Goal: Task Accomplishment & Management: Manage account settings

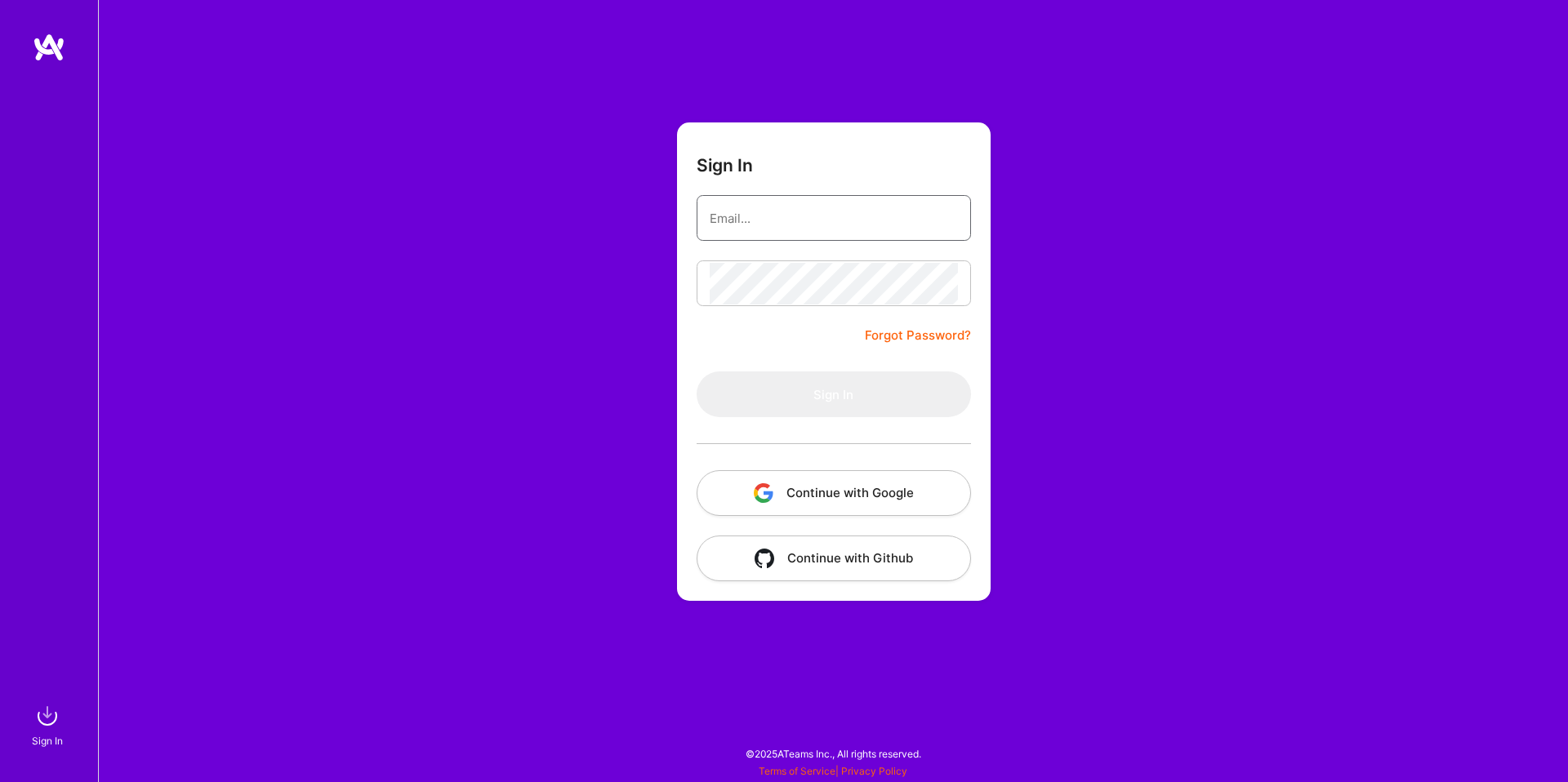
type input "[EMAIL_ADDRESS][DOMAIN_NAME]"
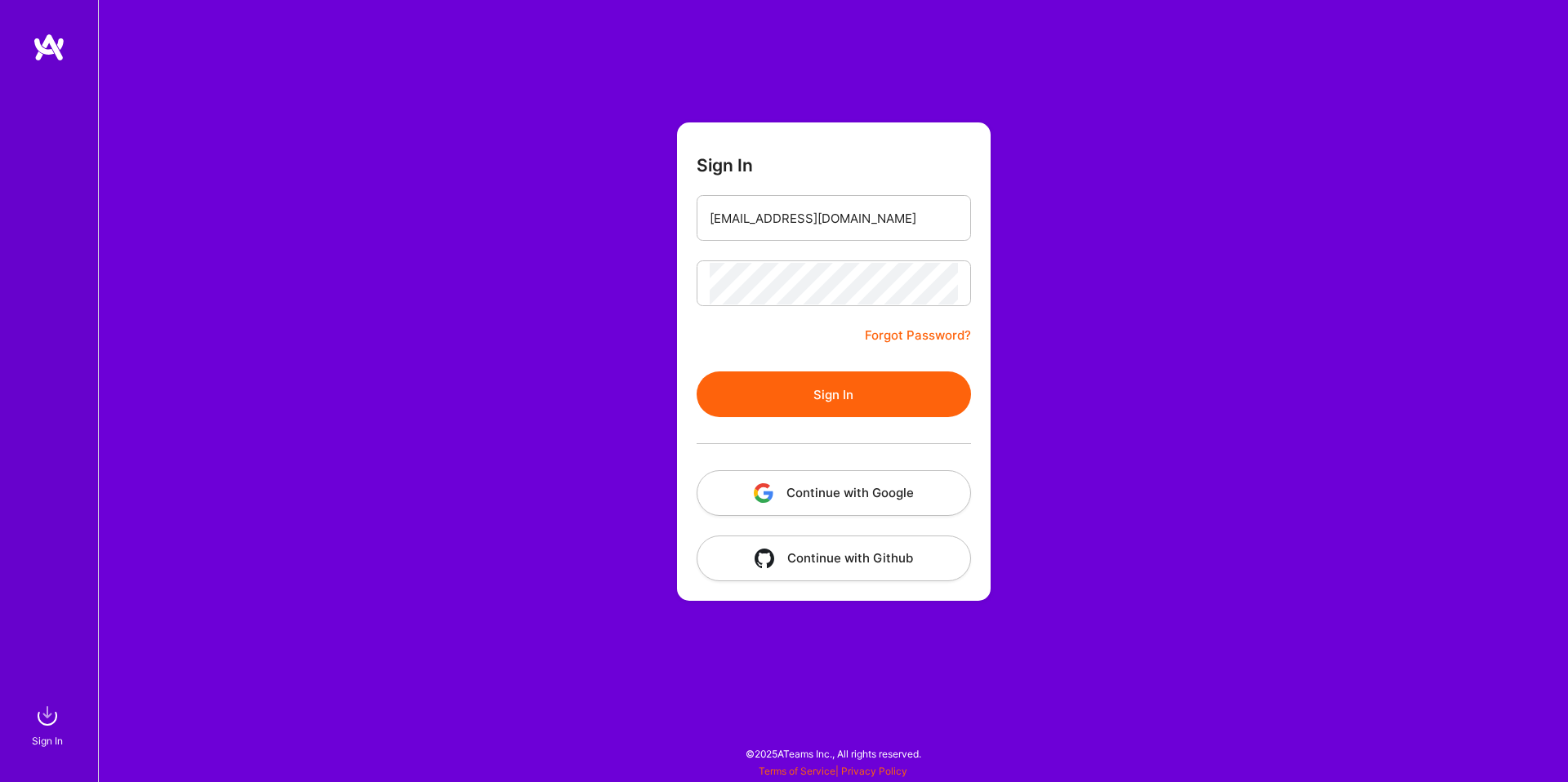
click at [819, 494] on button "Continue with Google" at bounding box center [834, 492] width 275 height 45
click at [890, 420] on div at bounding box center [834, 444] width 275 height 53
click at [896, 411] on button "Sign In" at bounding box center [834, 393] width 275 height 45
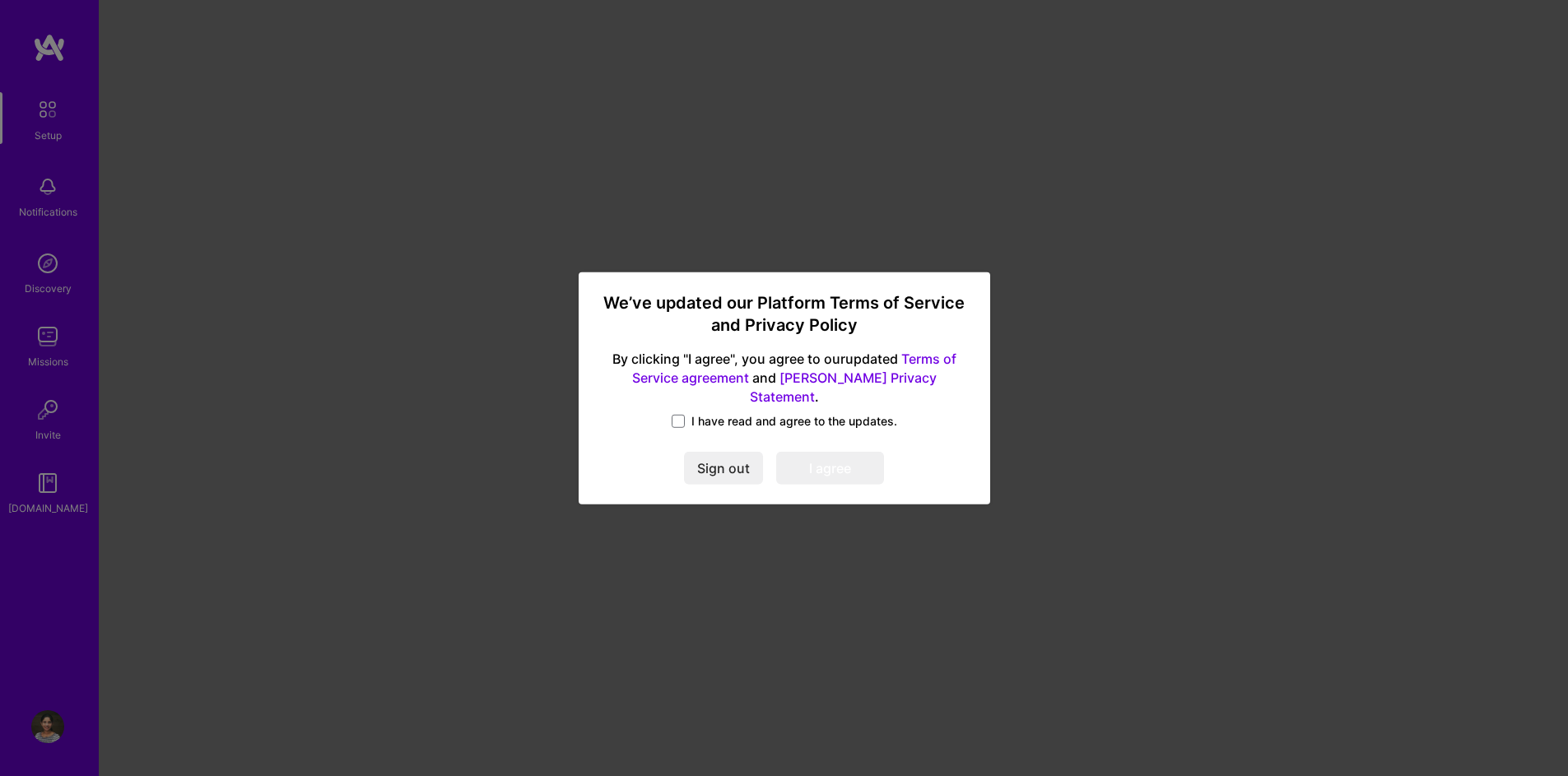
click at [782, 418] on span "I have read and agree to the updates." at bounding box center [793, 422] width 205 height 17
click at [0, 0] on input "I have read and agree to the updates." at bounding box center [0, 0] width 0 height 0
click at [803, 468] on button "I agree" at bounding box center [830, 468] width 108 height 33
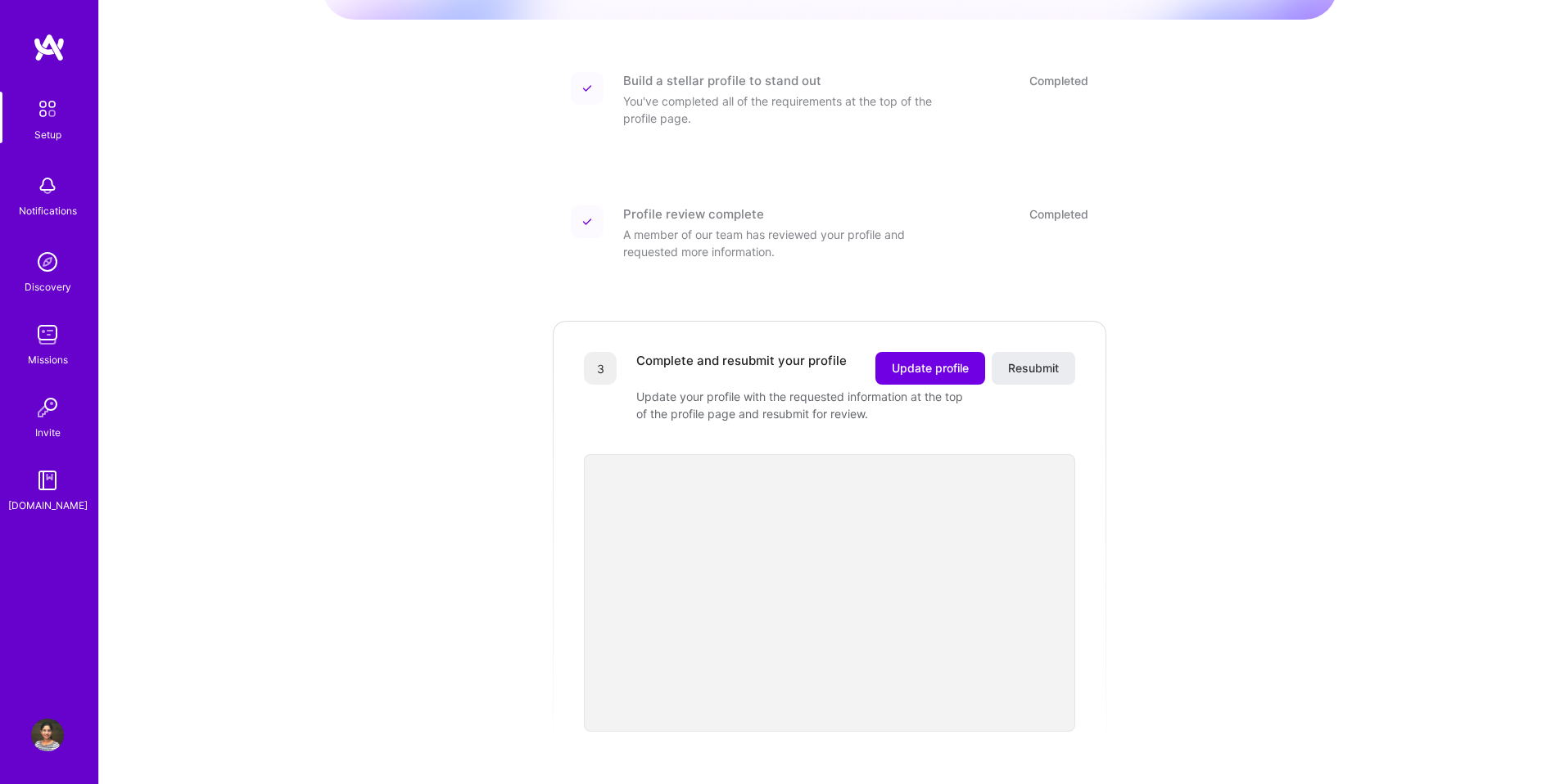
scroll to position [189, 0]
click at [929, 363] on span "Update profile" at bounding box center [930, 371] width 77 height 17
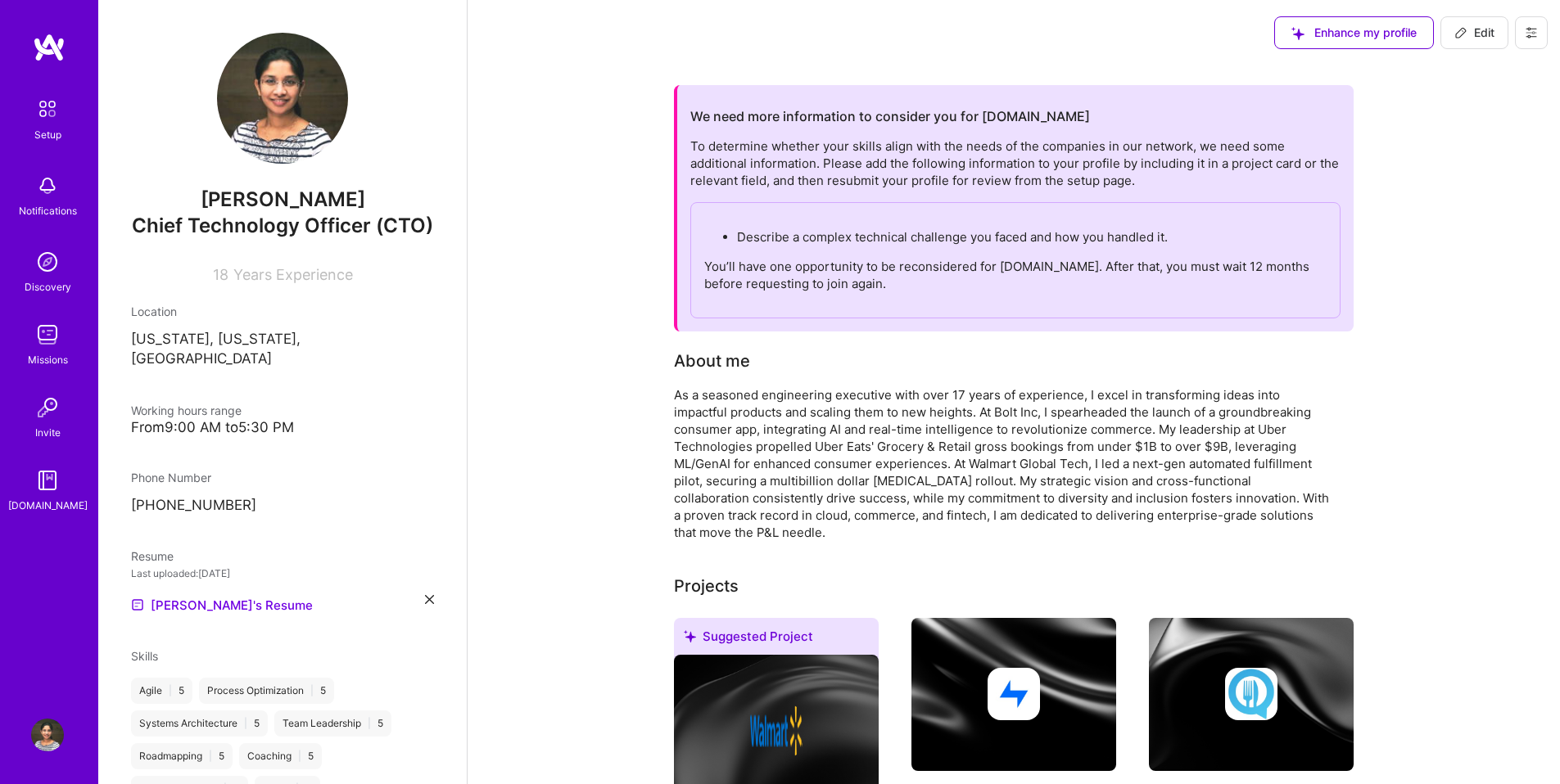
click at [1001, 270] on p "You’ll have one opportunity to be reconsidered for [DOMAIN_NAME]. After that, y…" at bounding box center [1015, 275] width 622 height 35
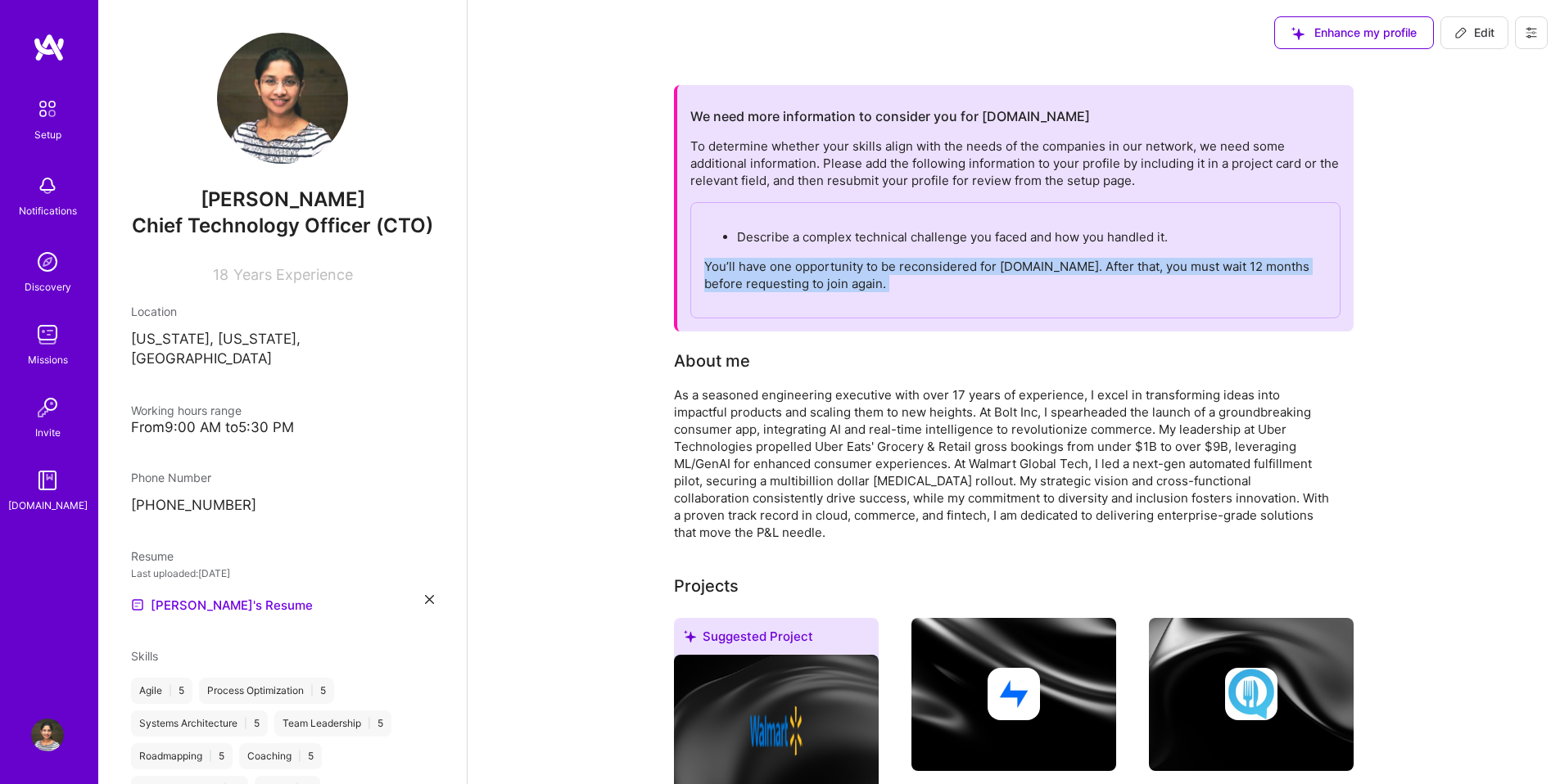
click at [1001, 270] on p "You’ll have one opportunity to be reconsidered for [DOMAIN_NAME]. After that, y…" at bounding box center [1015, 275] width 622 height 35
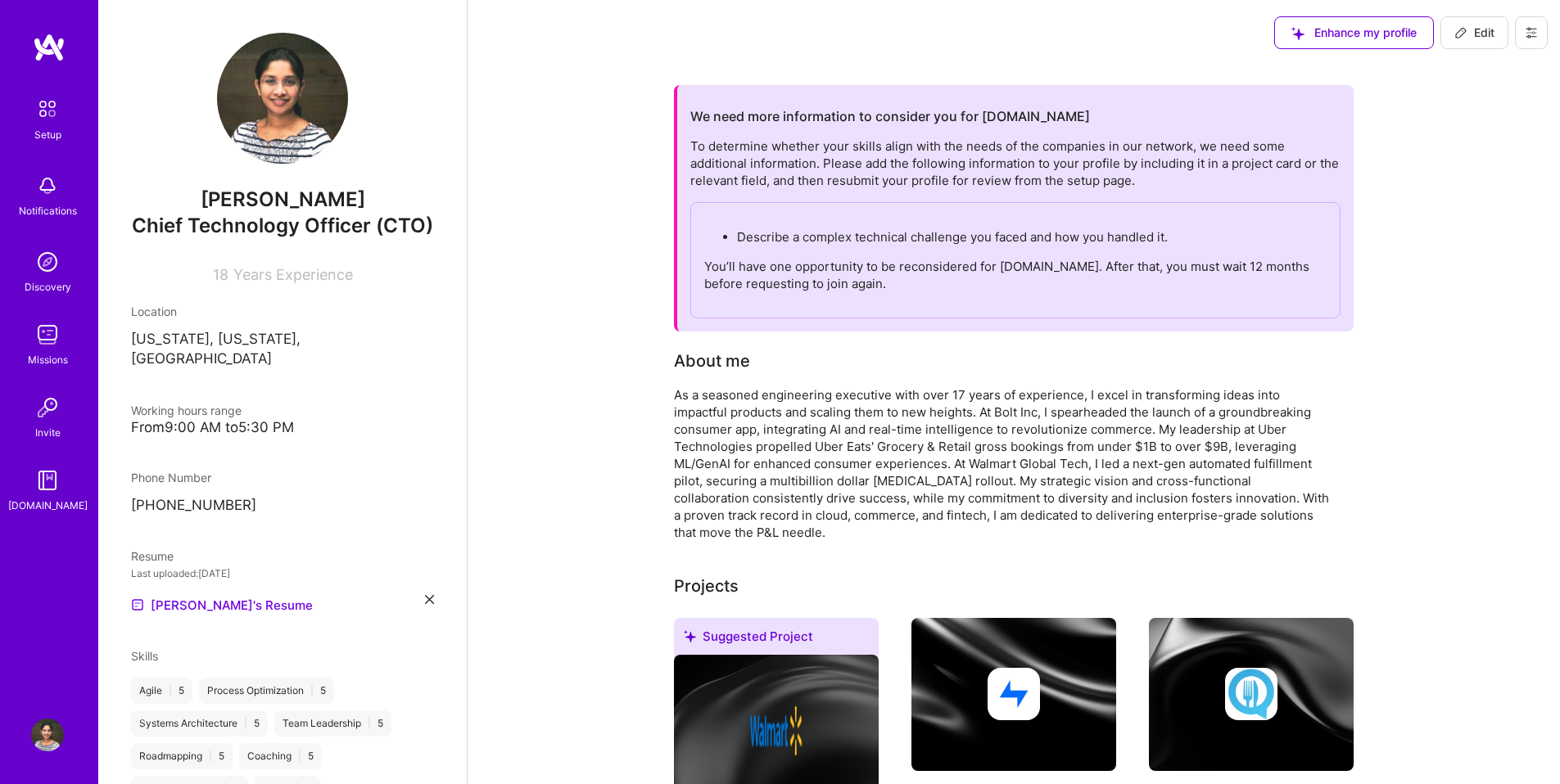
click at [996, 396] on div "As a seasoned engineering executive with over 17 years of experience, I excel i…" at bounding box center [1002, 463] width 655 height 155
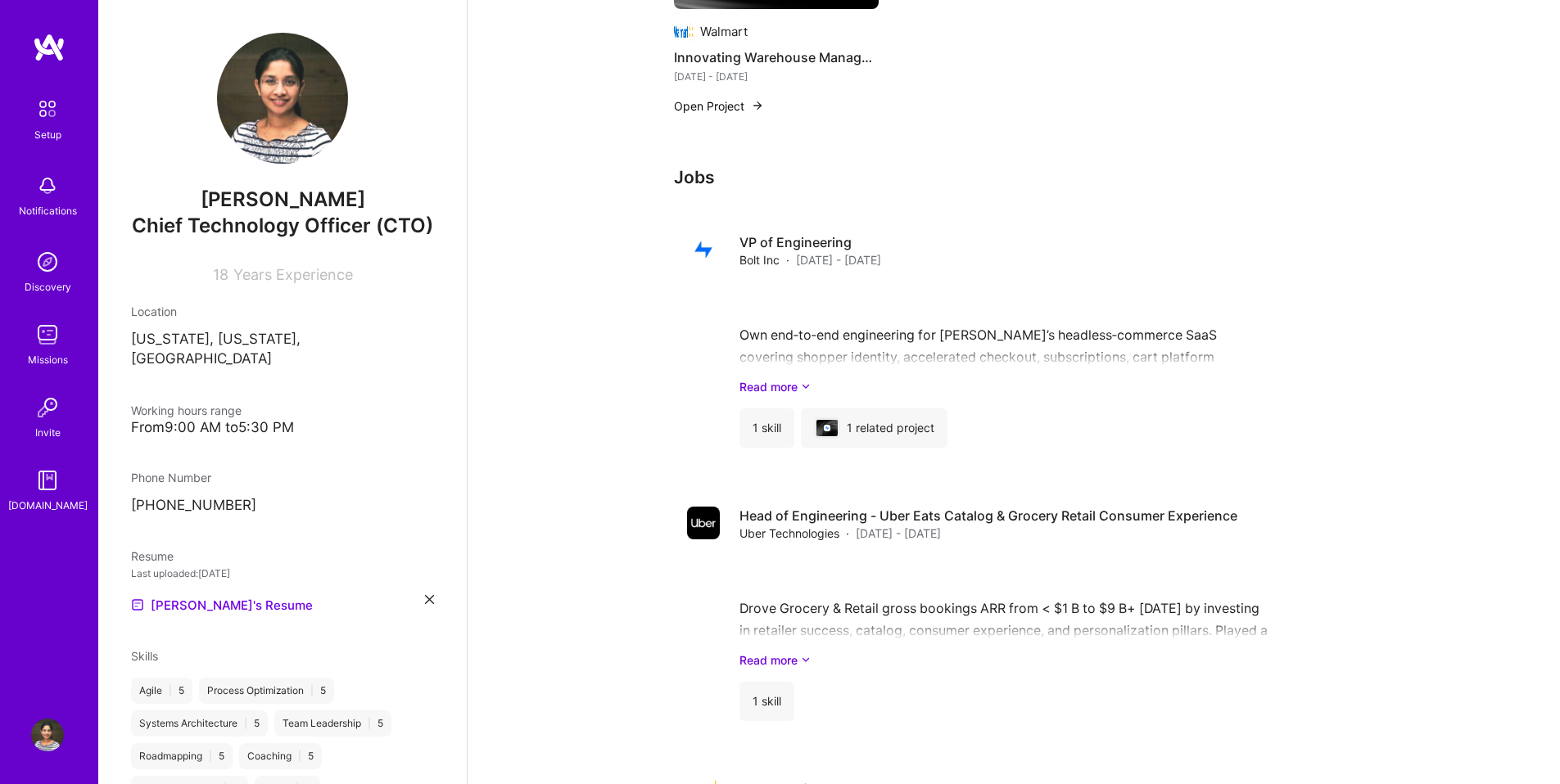
scroll to position [1274, 0]
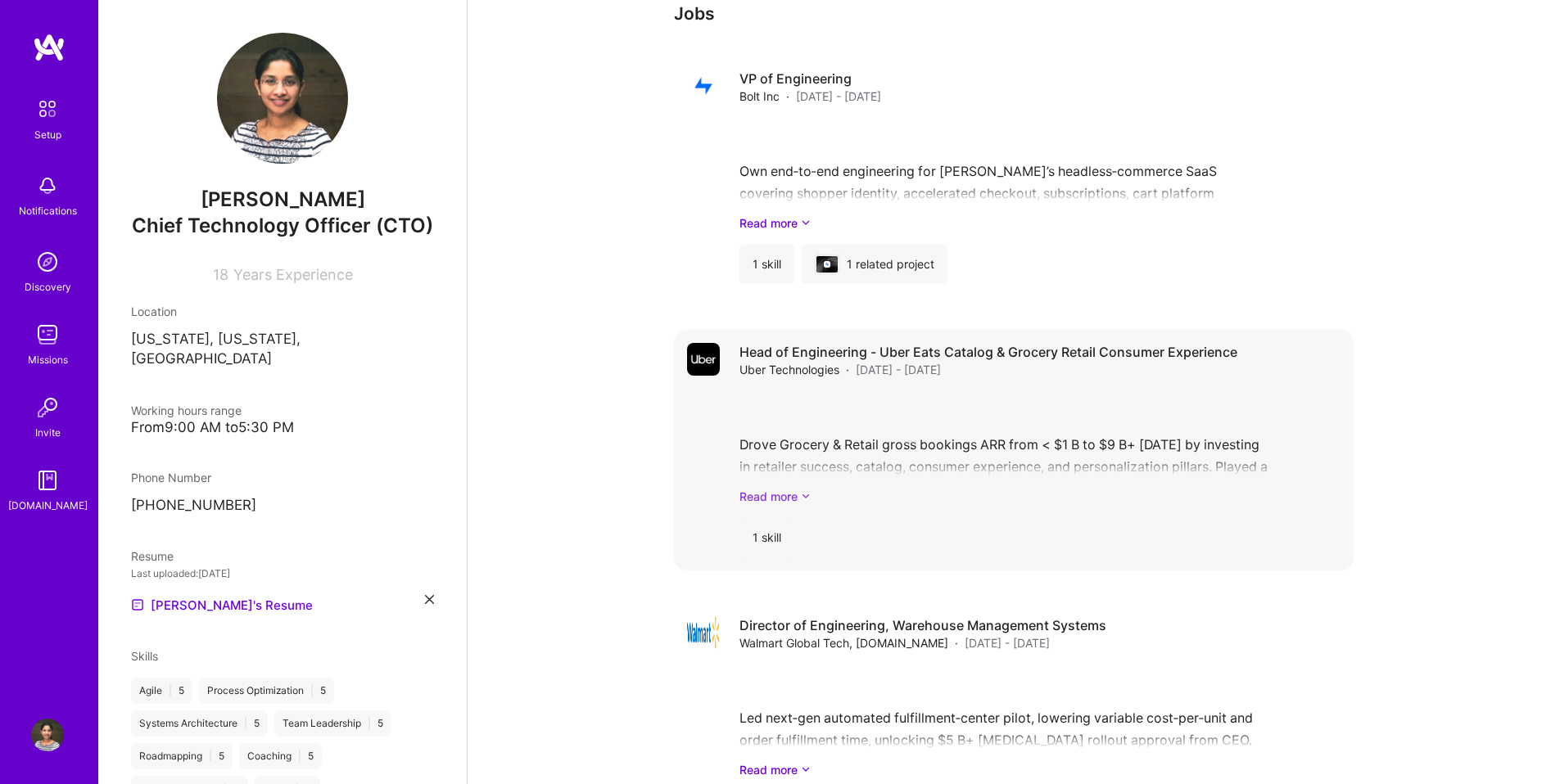
click at [787, 500] on link "Read more" at bounding box center [1040, 496] width 601 height 17
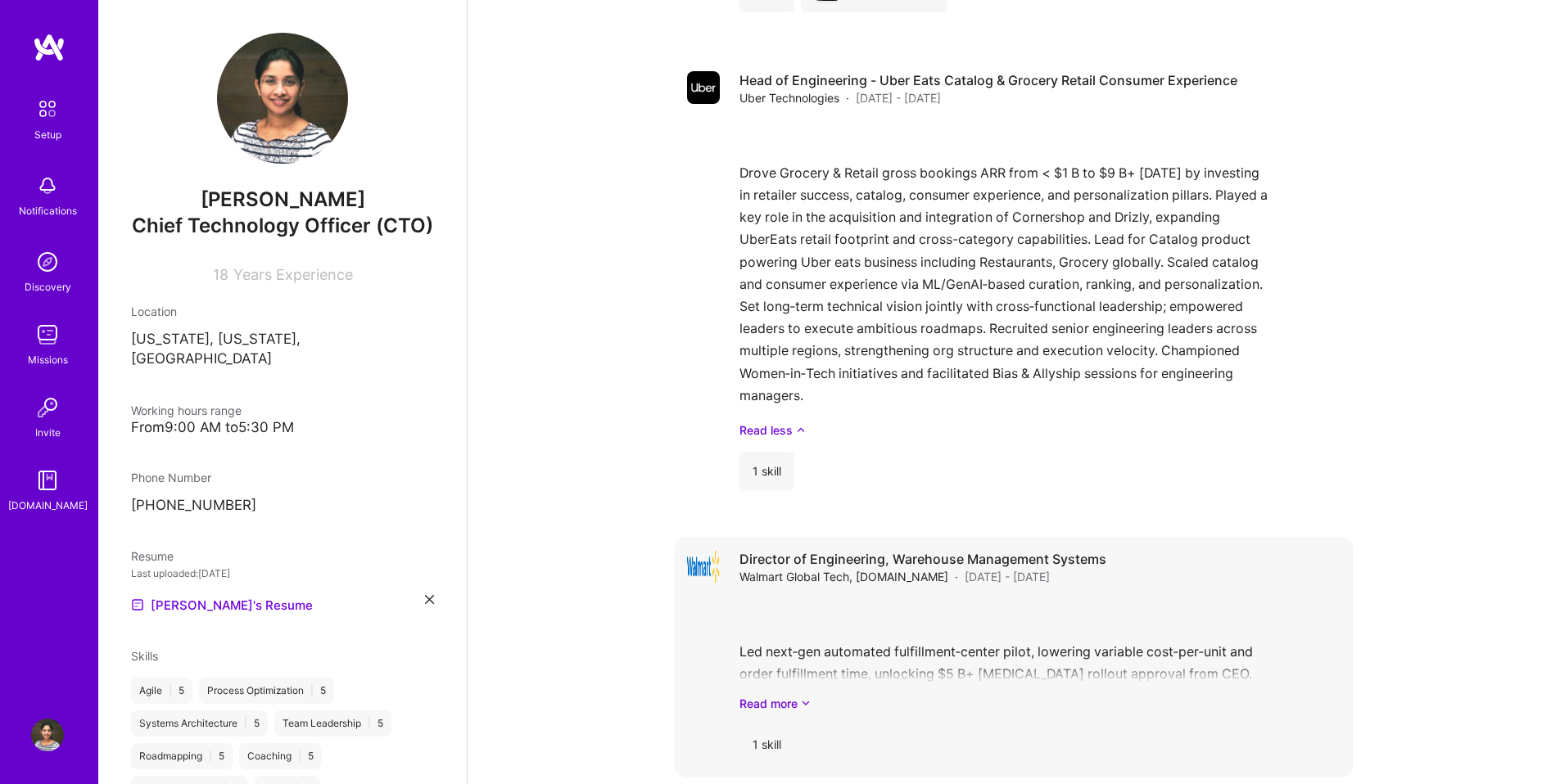
scroll to position [1579, 0]
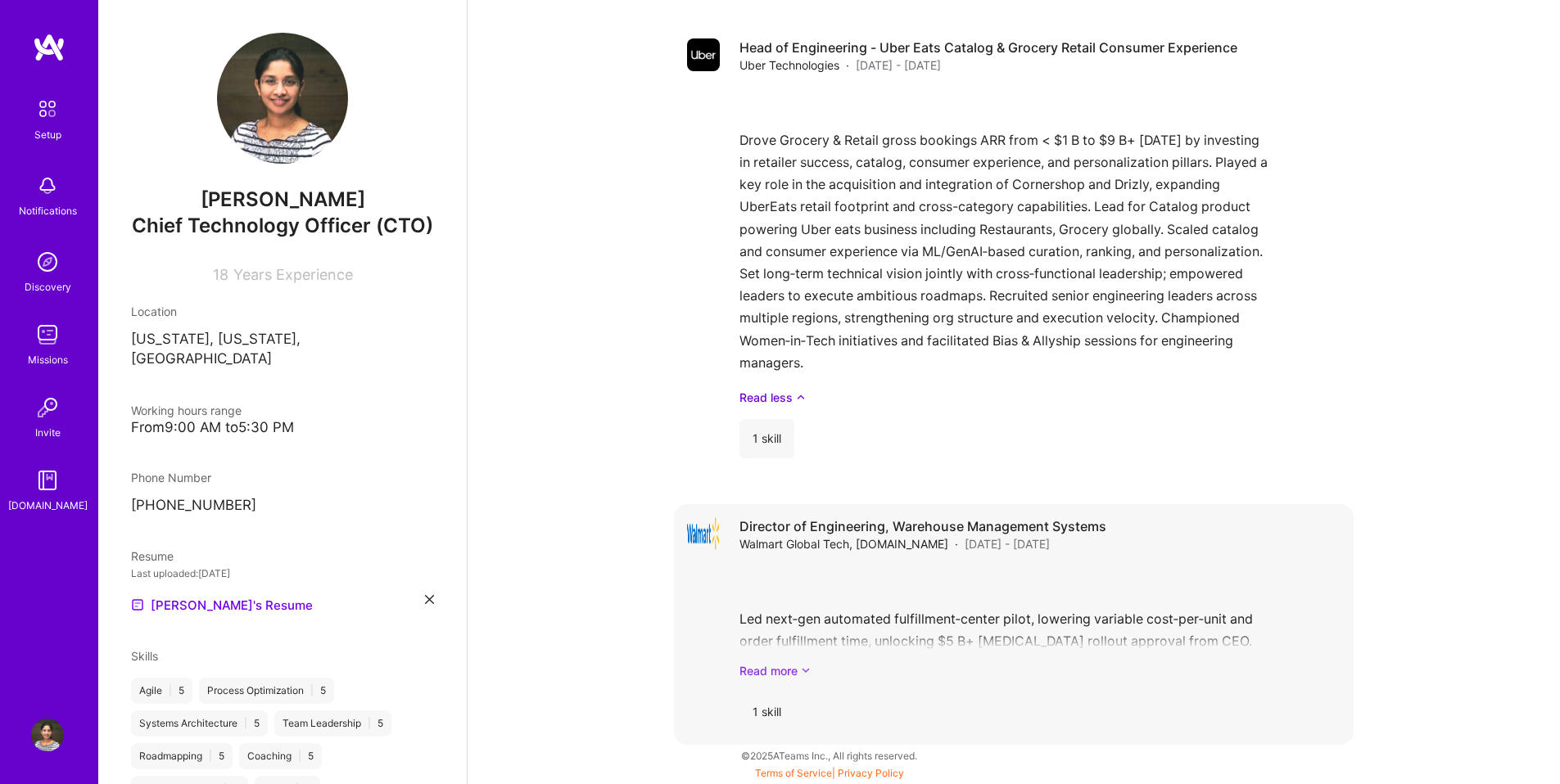
click at [763, 671] on link "Read more" at bounding box center [1040, 671] width 601 height 17
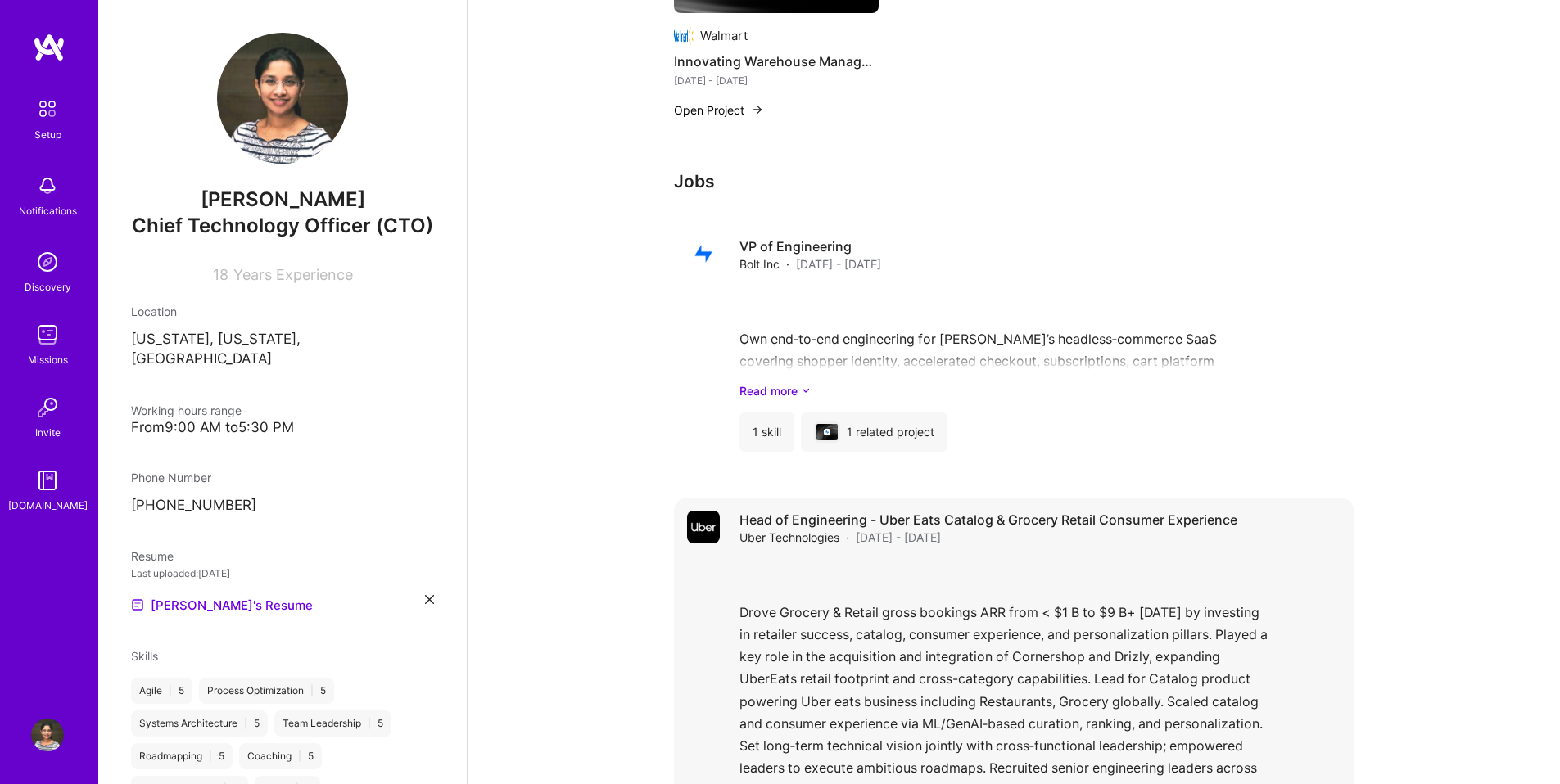
scroll to position [1079, 0]
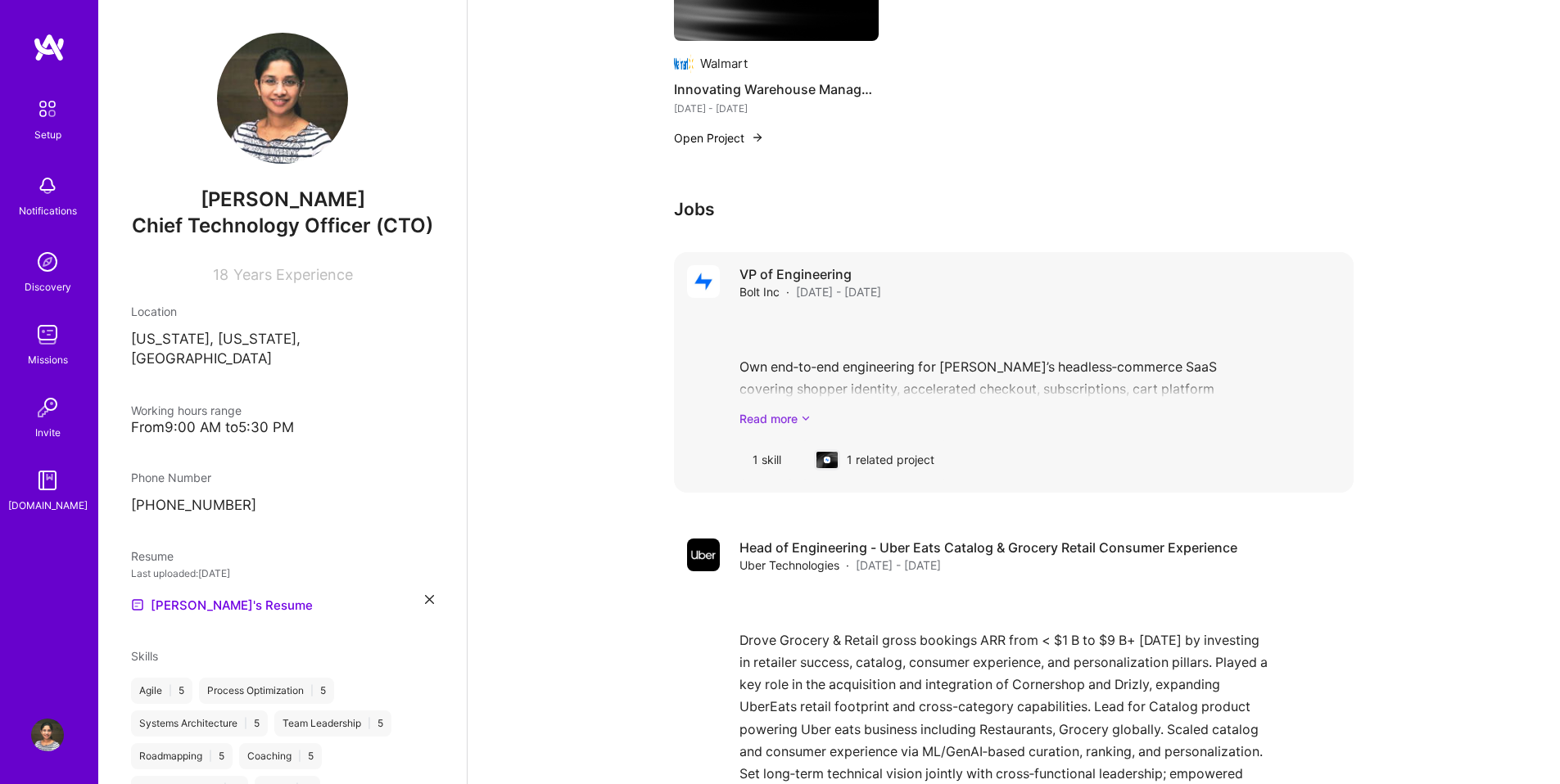
click at [793, 417] on link "Read more" at bounding box center [1040, 418] width 601 height 17
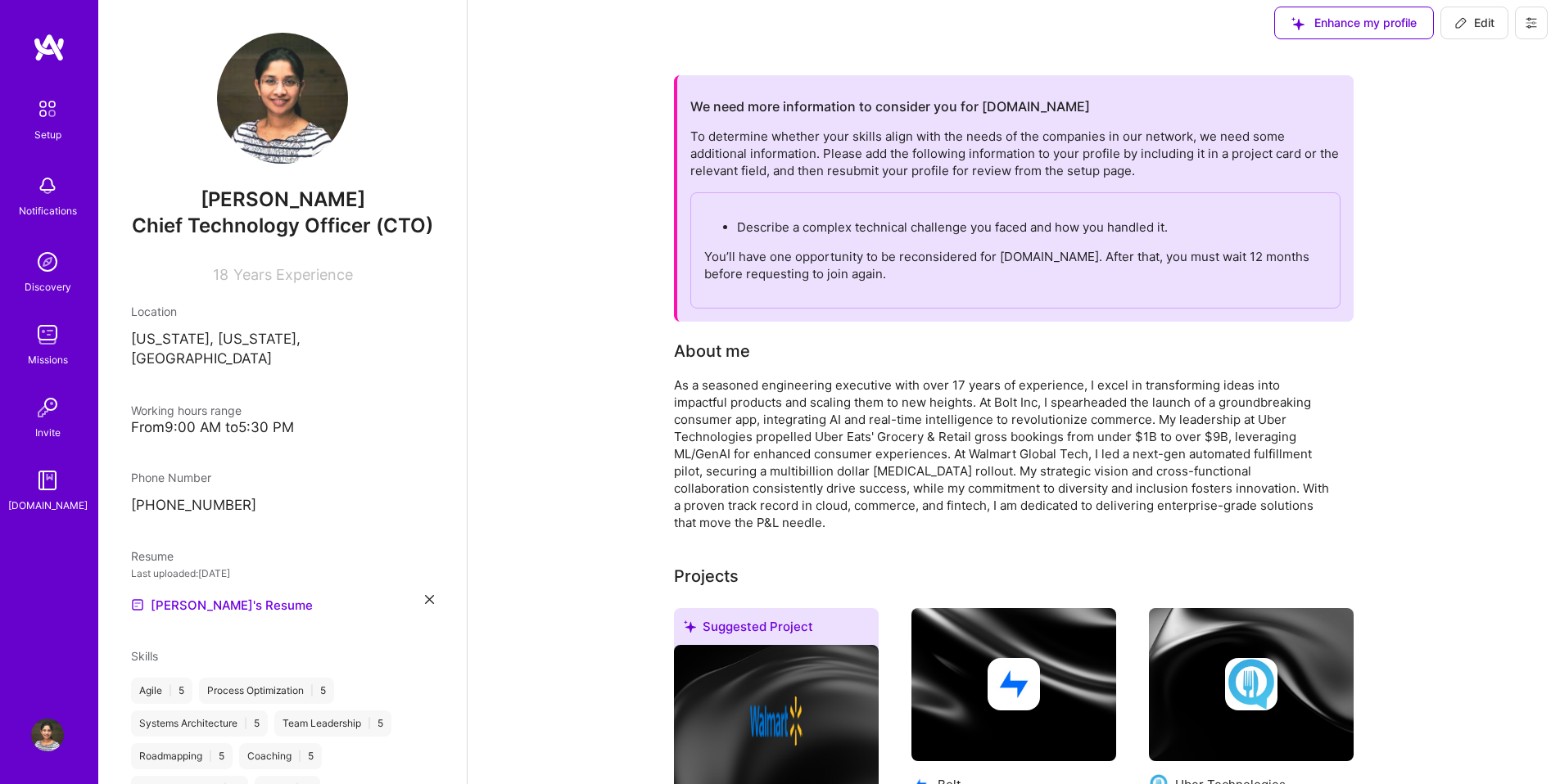
scroll to position [0, 0]
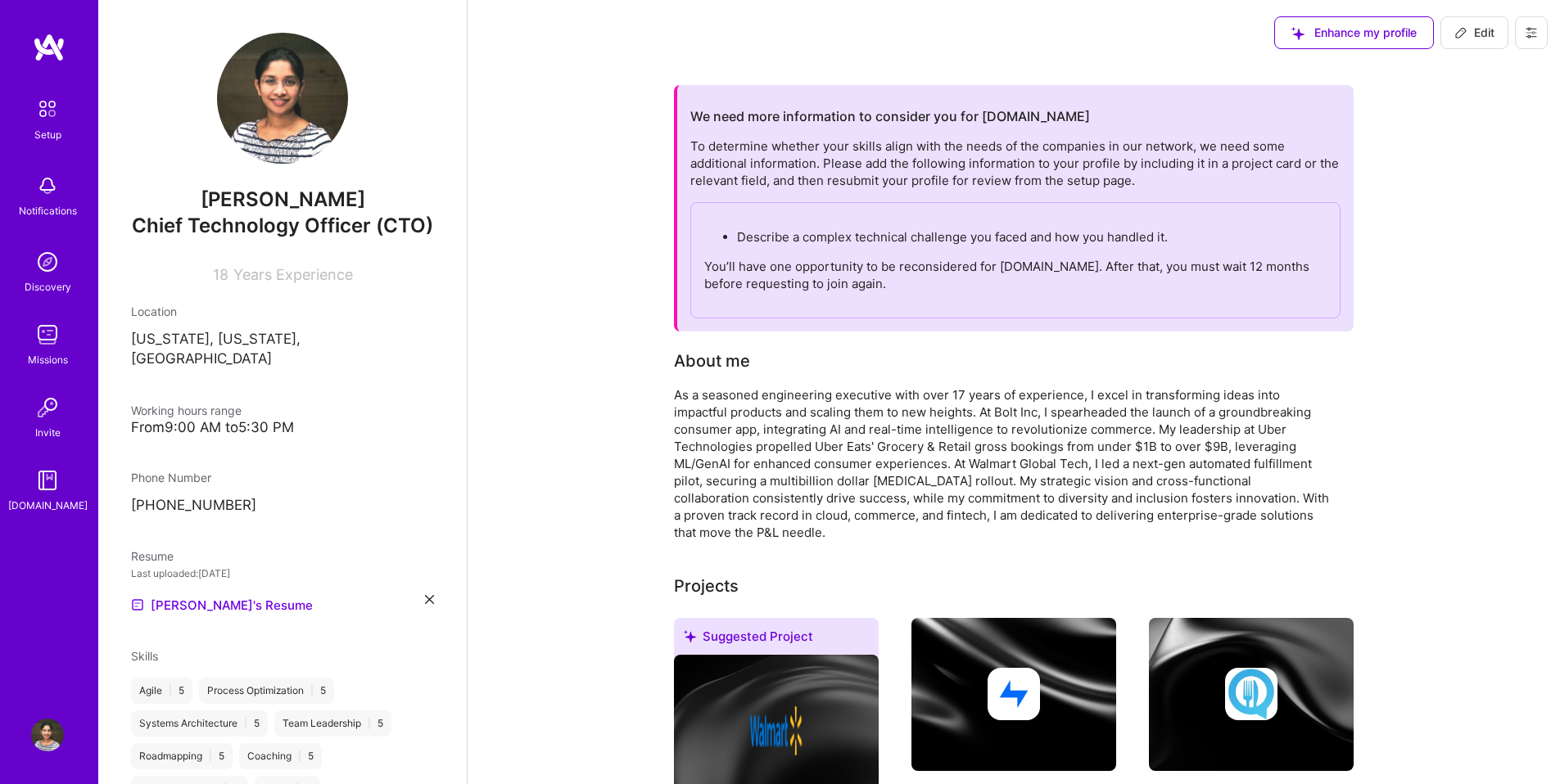
click at [1331, 38] on span "Enhance my profile" at bounding box center [1353, 33] width 125 height 17
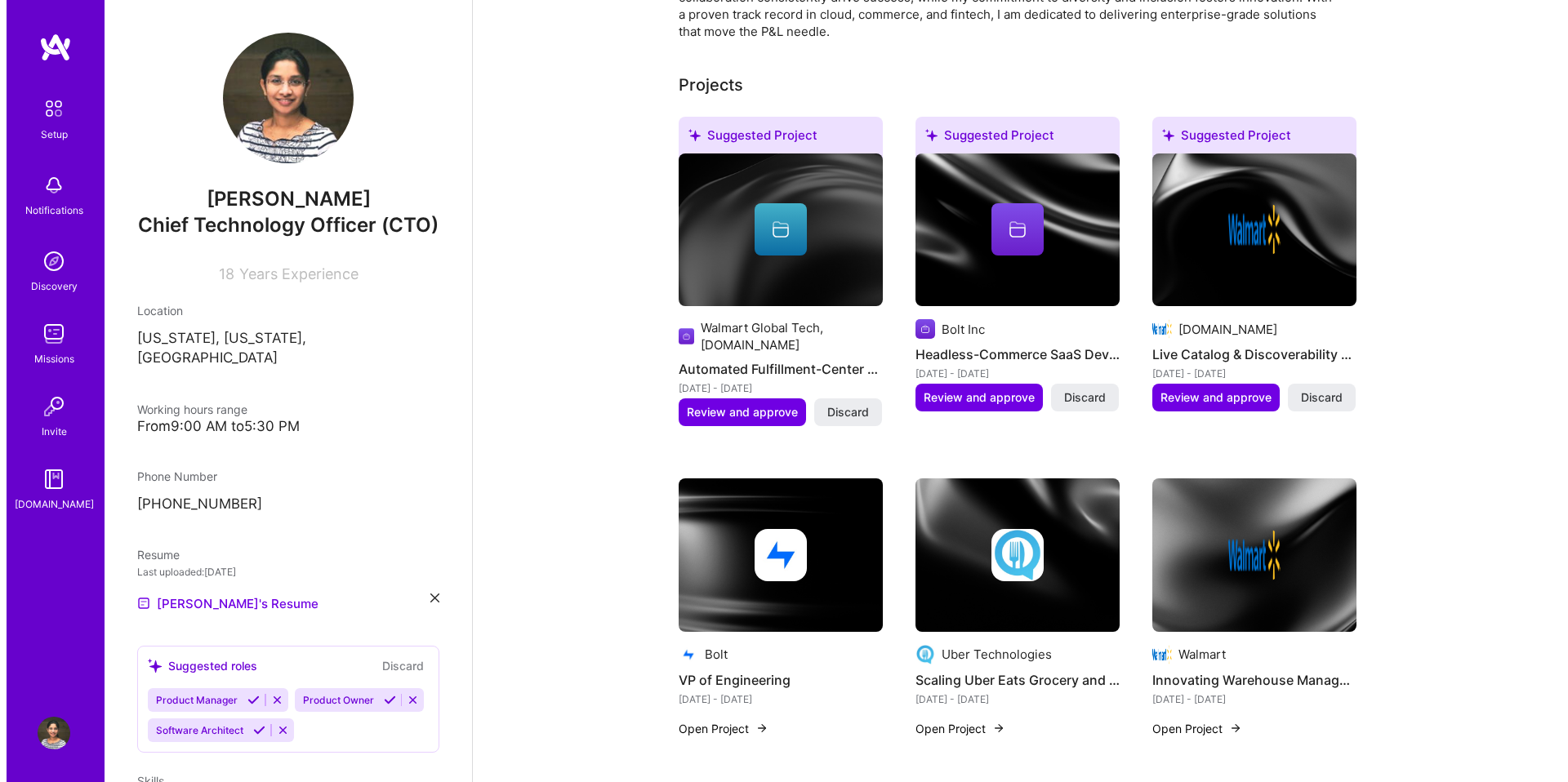
scroll to position [469, 0]
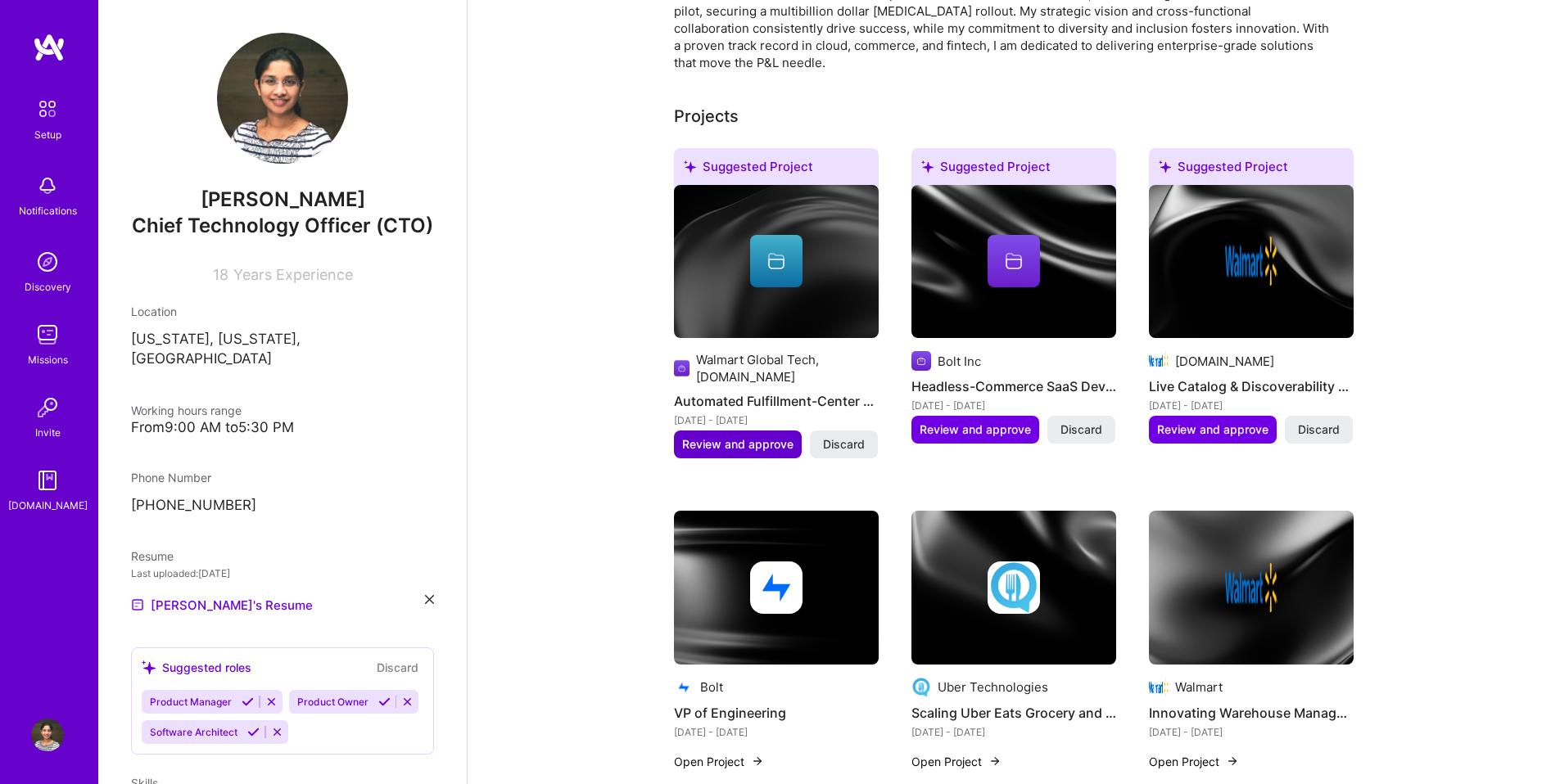
click at [746, 437] on span "Review and approve" at bounding box center [737, 445] width 112 height 17
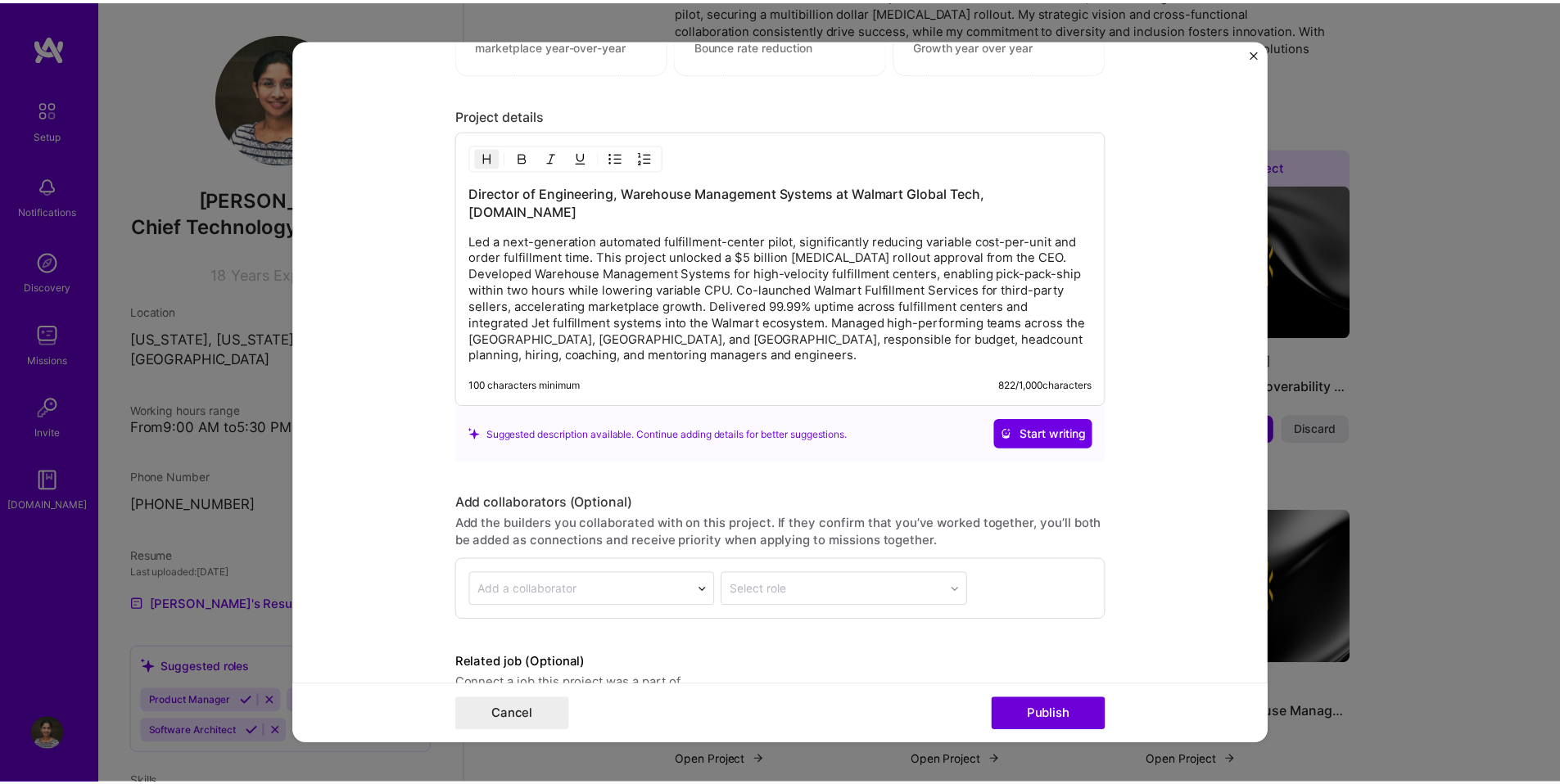
scroll to position [1527, 0]
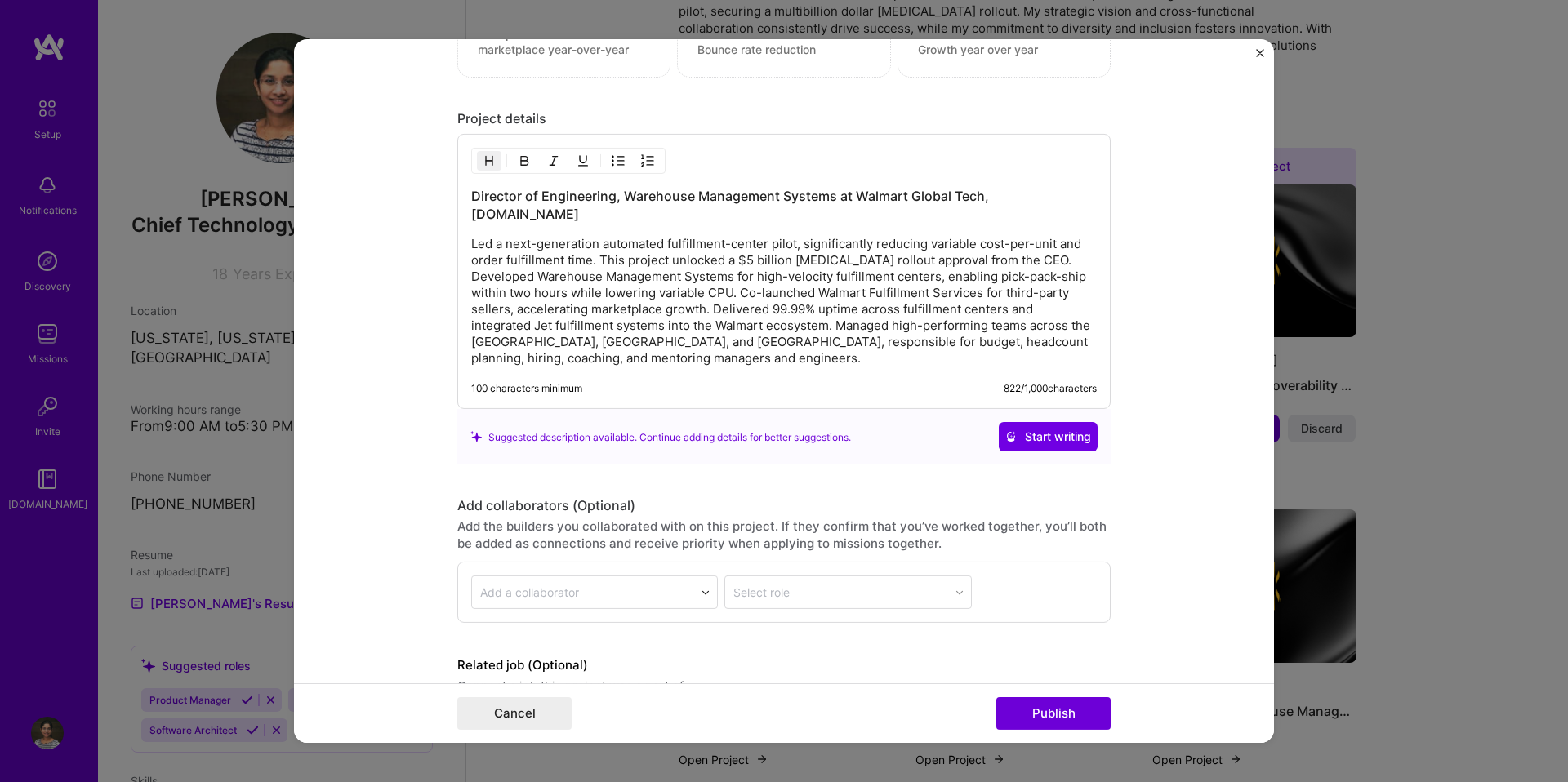
click at [1256, 54] on img "Close" at bounding box center [1260, 53] width 8 height 8
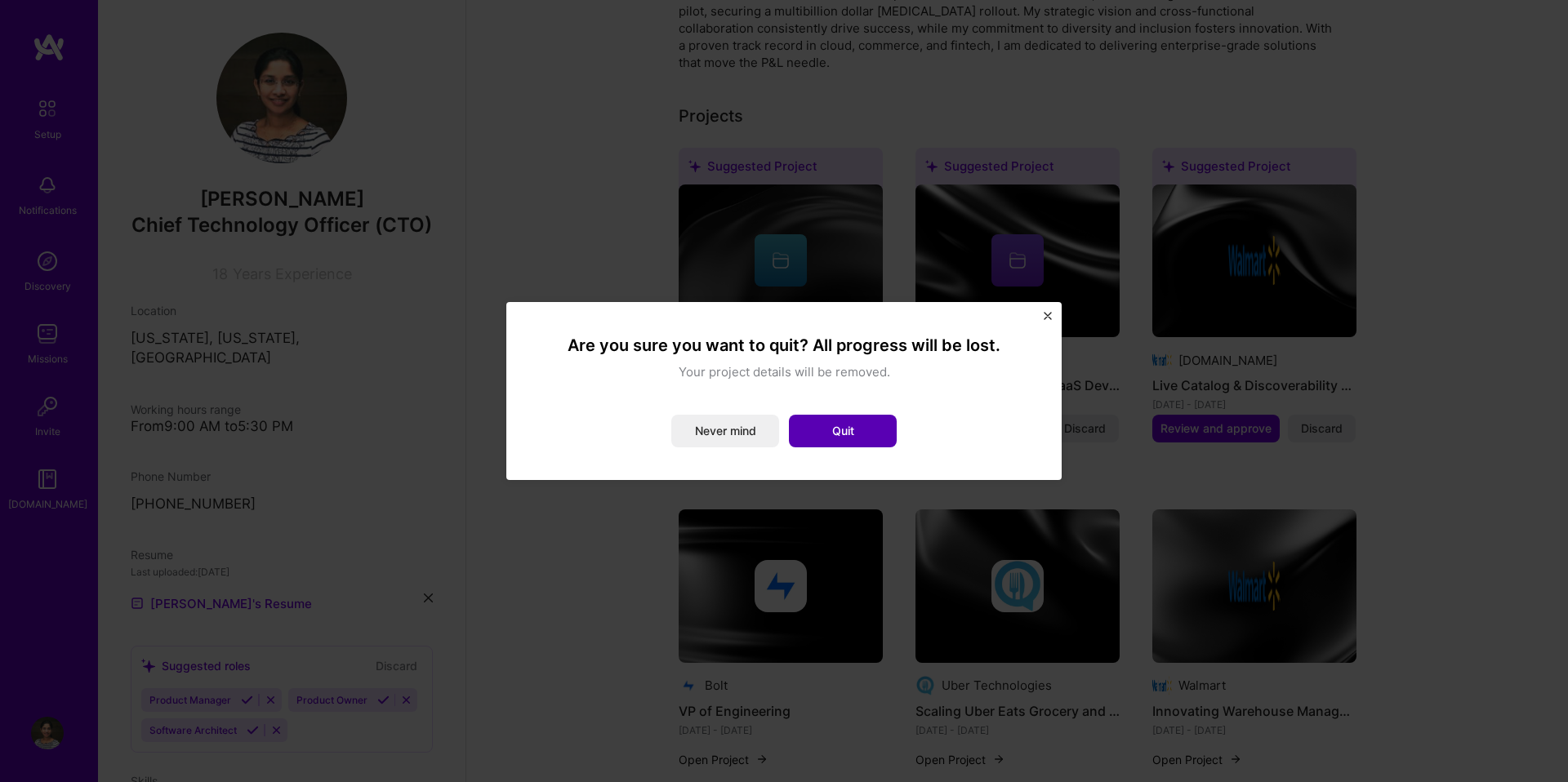
click at [847, 437] on button "Quit" at bounding box center [843, 431] width 108 height 33
